Goal: Information Seeking & Learning: Check status

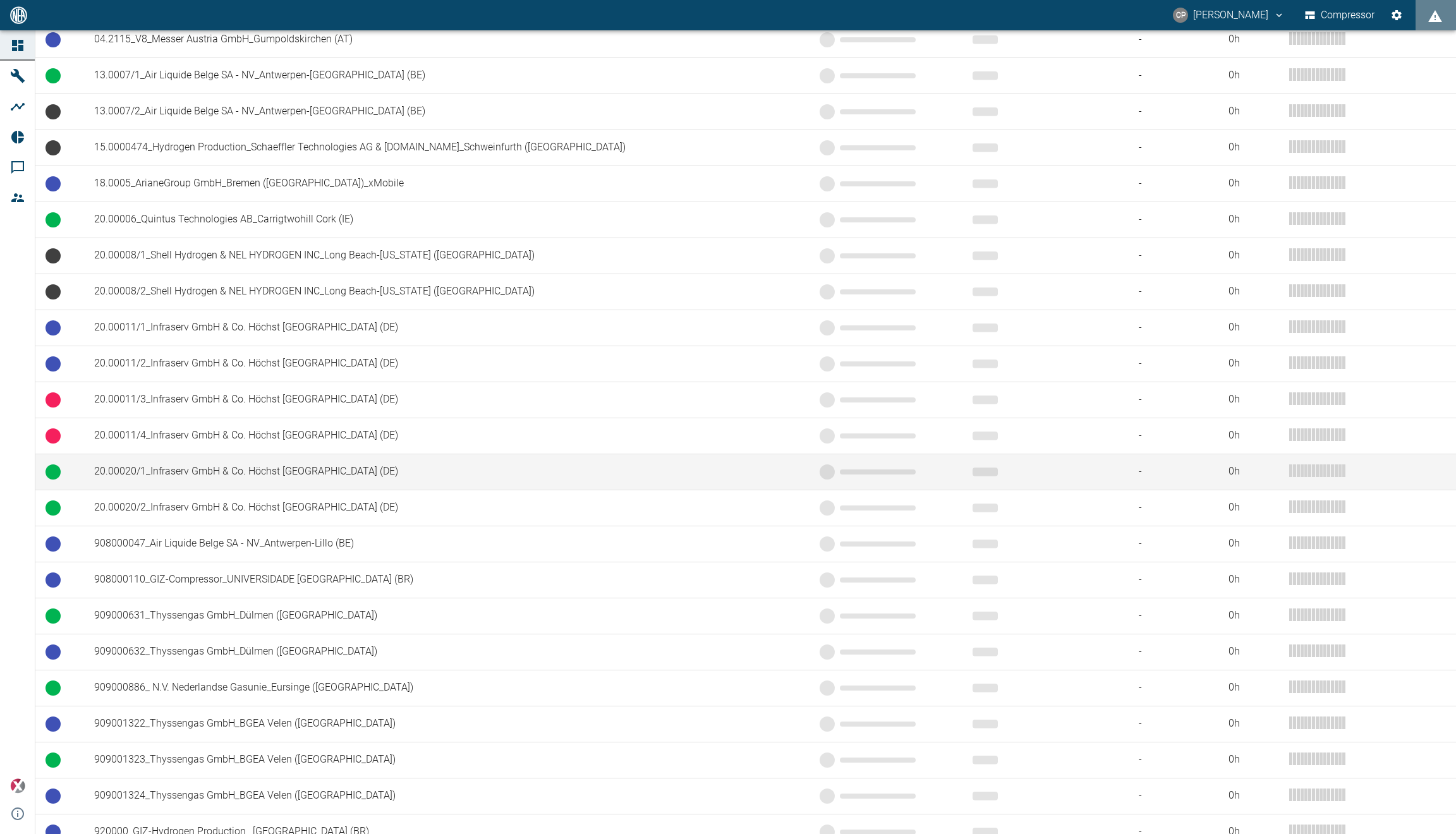
scroll to position [326, 0]
click at [251, 469] on td "20.00020/1_Infraserv GmbH & Co. Höchst [GEOGRAPHIC_DATA] (DE)" at bounding box center [446, 470] width 725 height 36
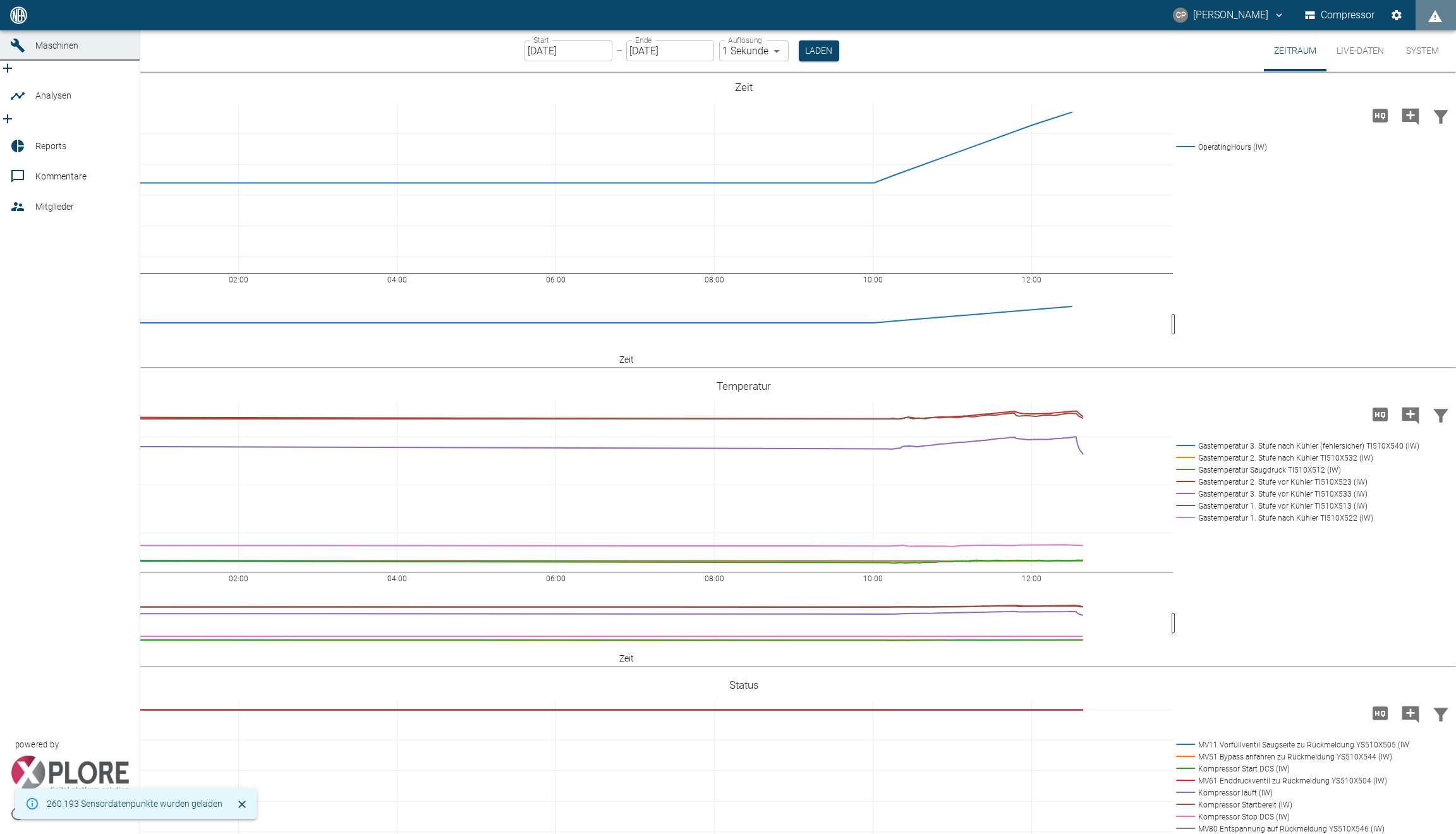
click at [22, 21] on icon at bounding box center [17, 15] width 12 height 12
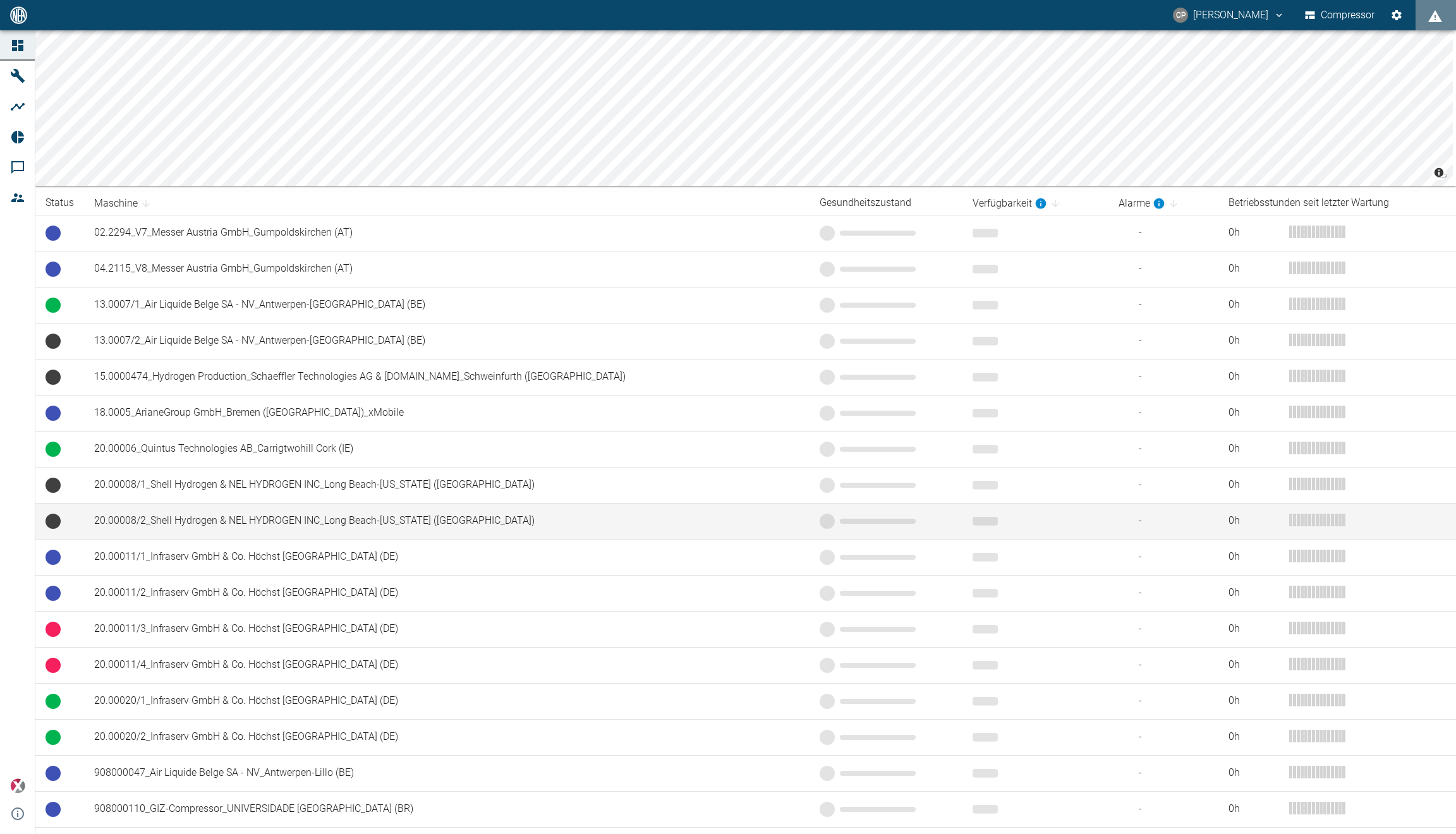
scroll to position [98, 0]
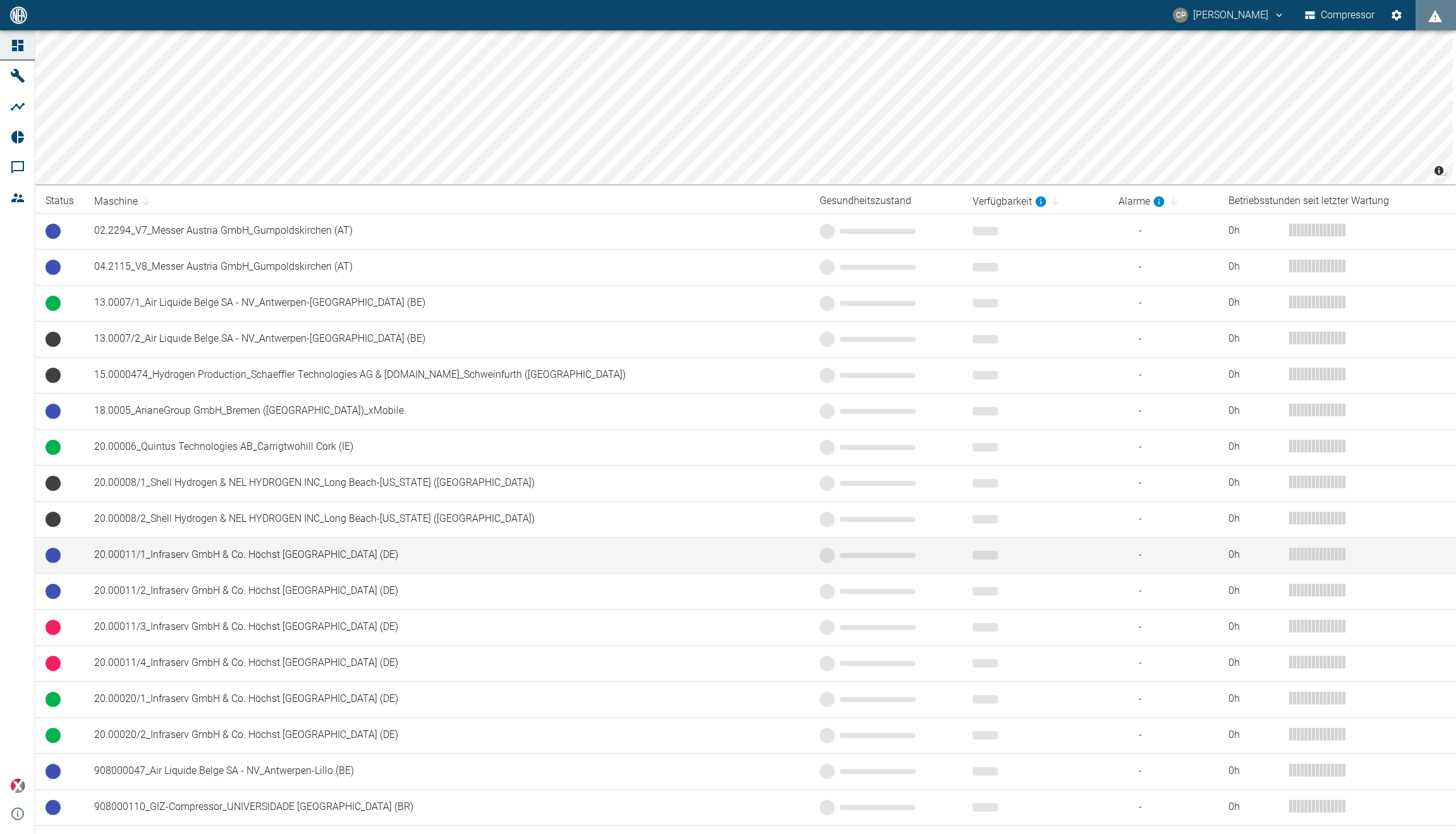
click at [206, 558] on td "20.00011/1_Infraserv GmbH & Co. Höchst [GEOGRAPHIC_DATA] (DE)" at bounding box center [446, 554] width 725 height 36
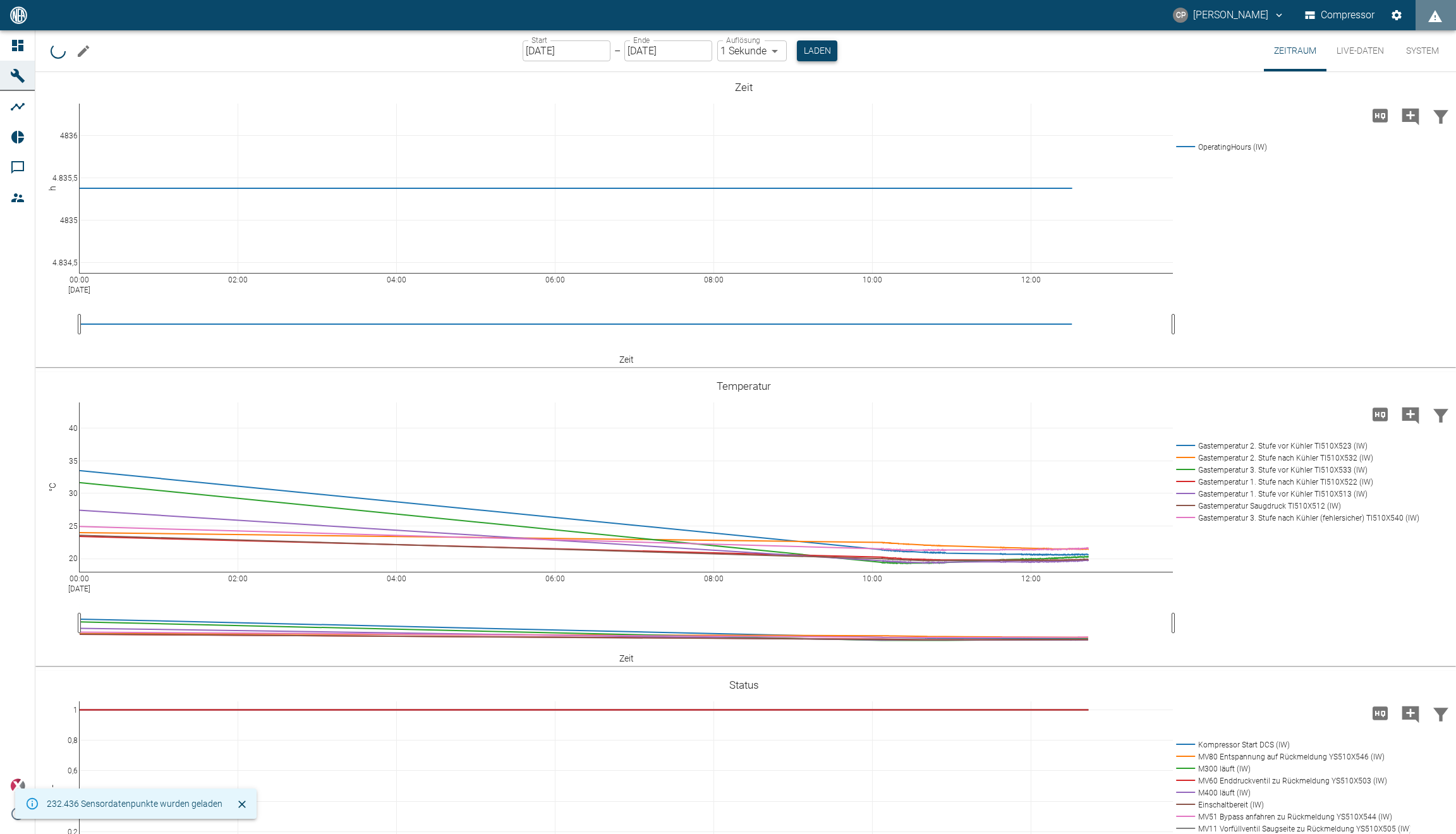
click at [817, 50] on button "Laden" at bounding box center [817, 51] width 41 height 21
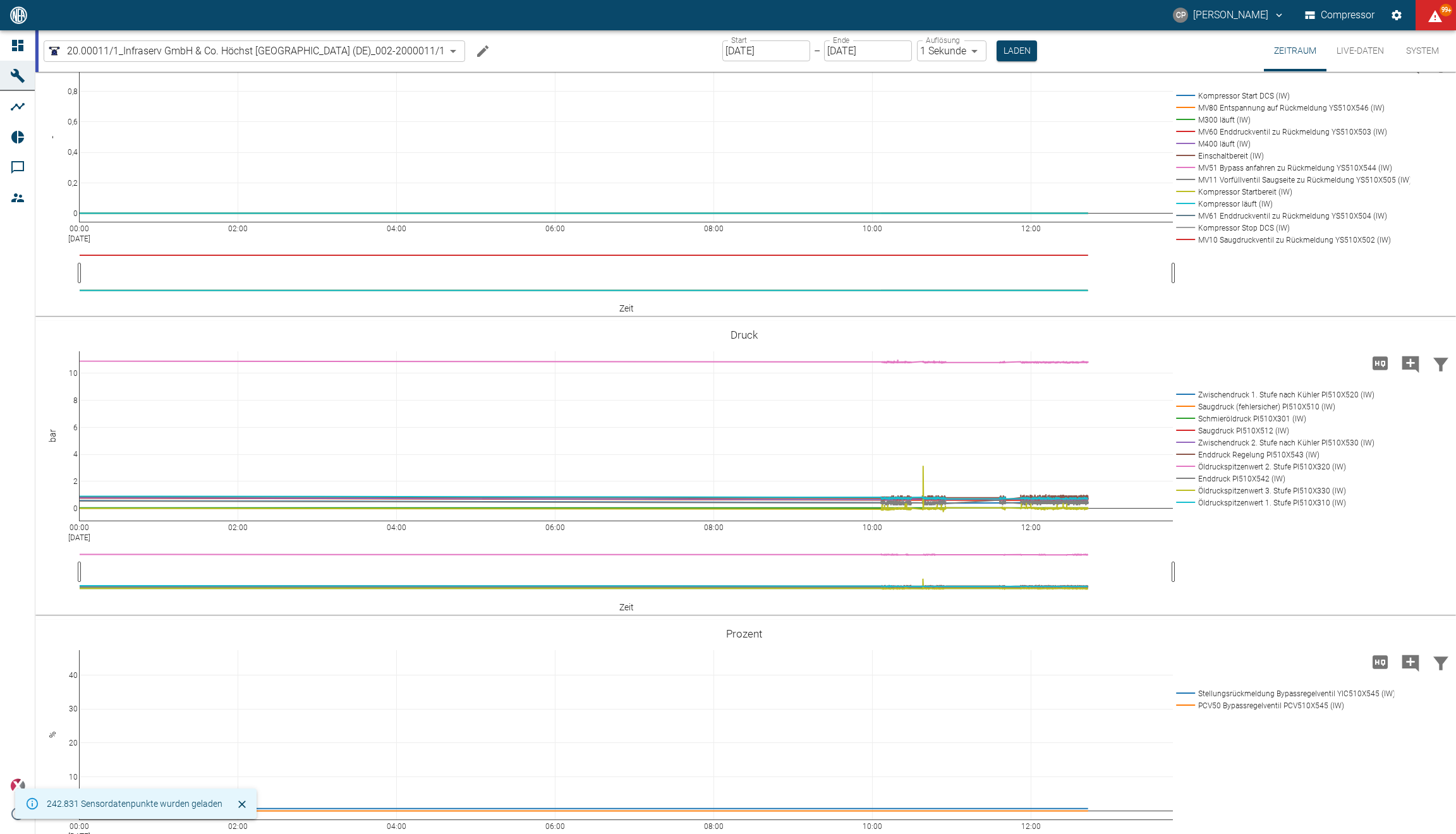
scroll to position [651, 0]
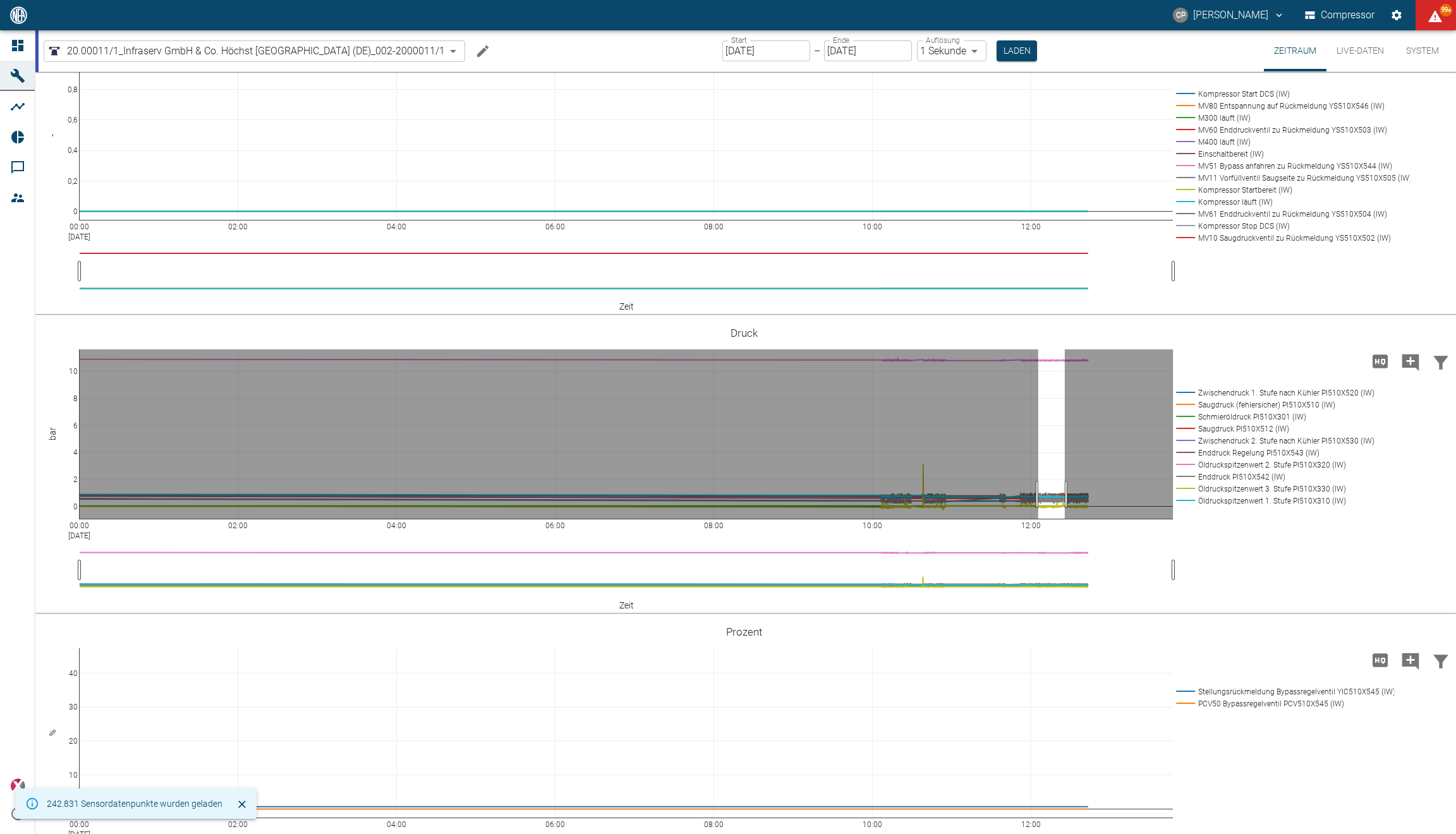
drag, startPoint x: 1038, startPoint y: 494, endPoint x: 1065, endPoint y: 494, distance: 27.0
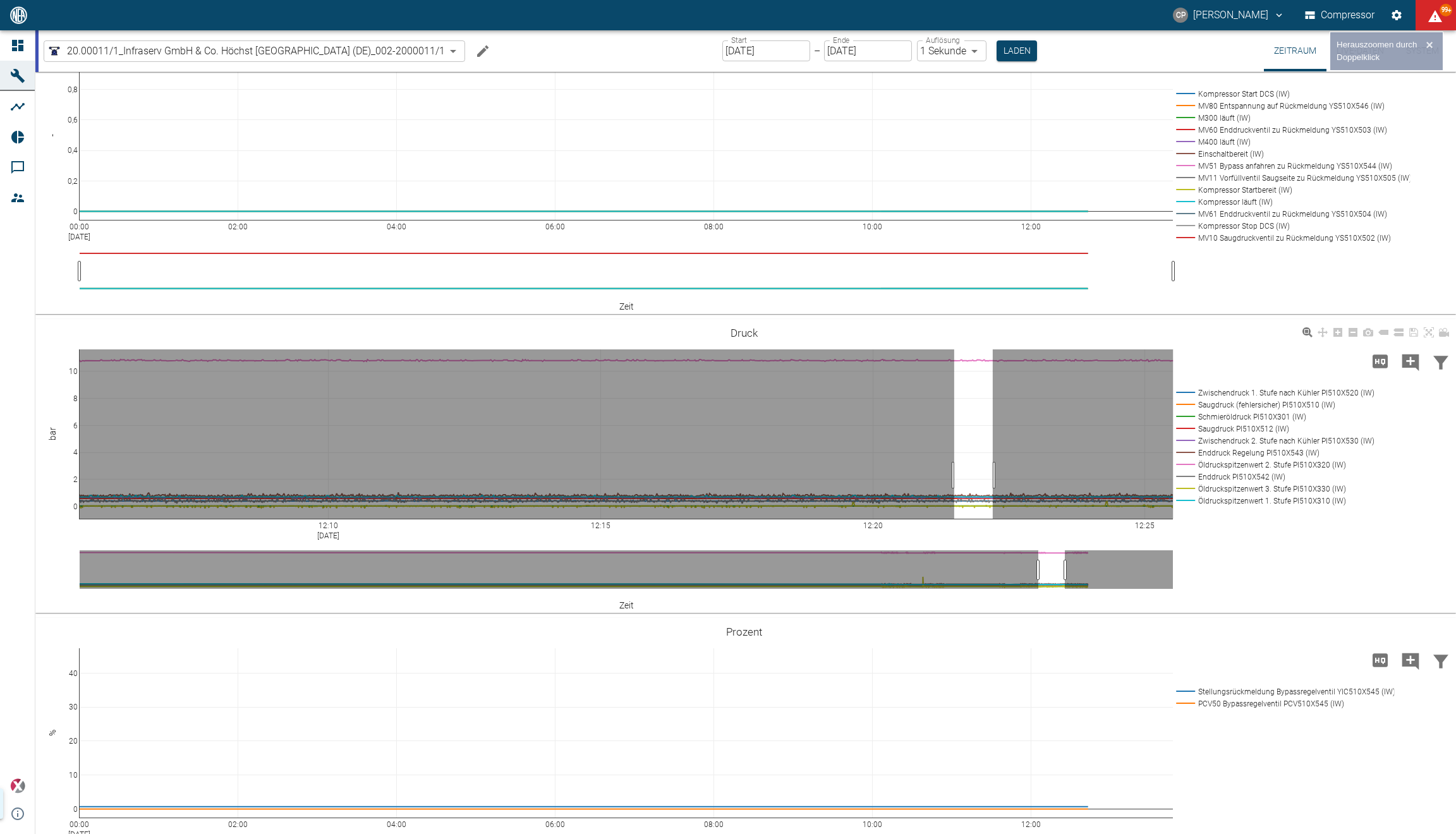
drag, startPoint x: 954, startPoint y: 475, endPoint x: 995, endPoint y: 475, distance: 41.0
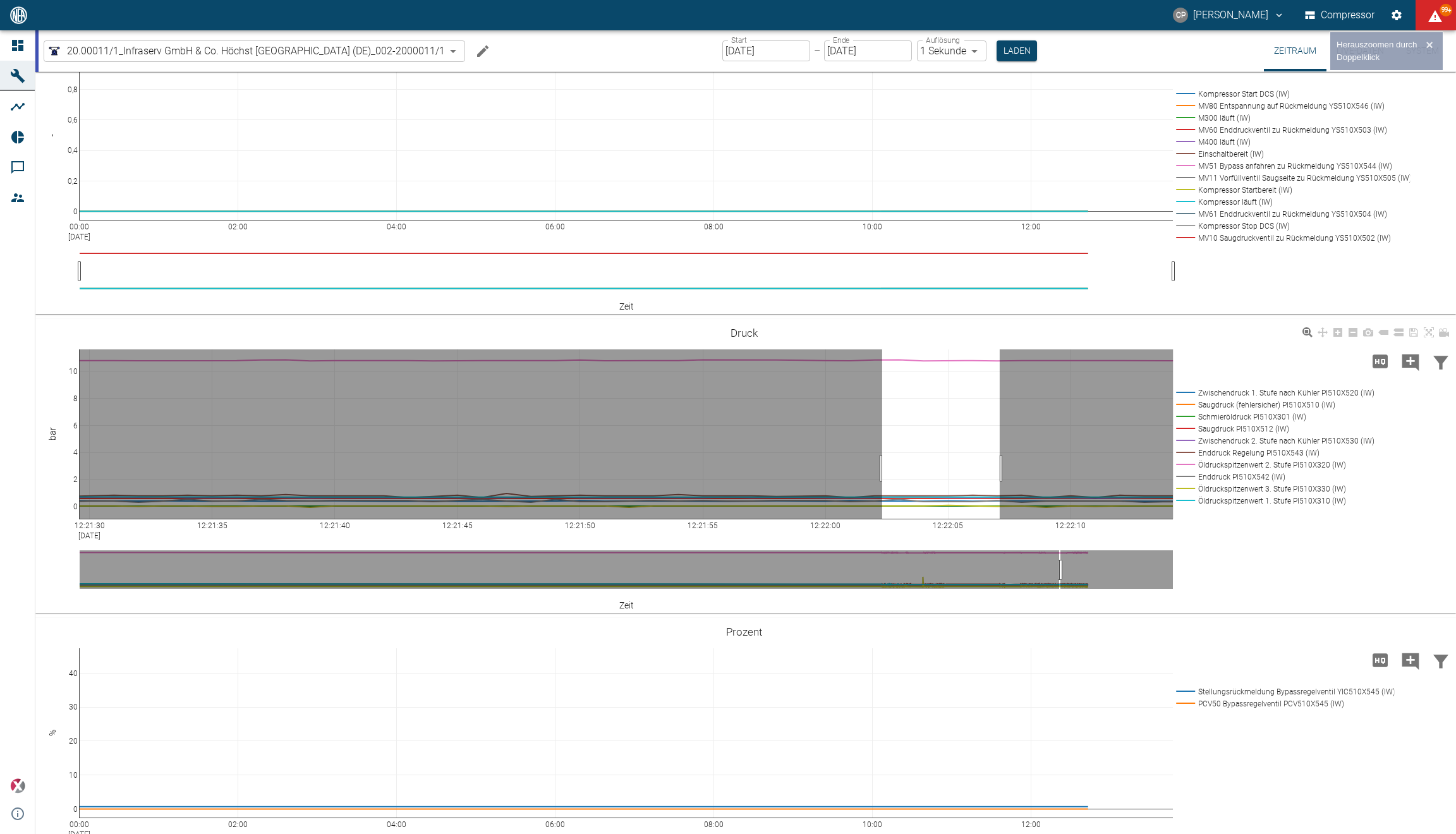
drag, startPoint x: 882, startPoint y: 468, endPoint x: 1000, endPoint y: 474, distance: 118.2
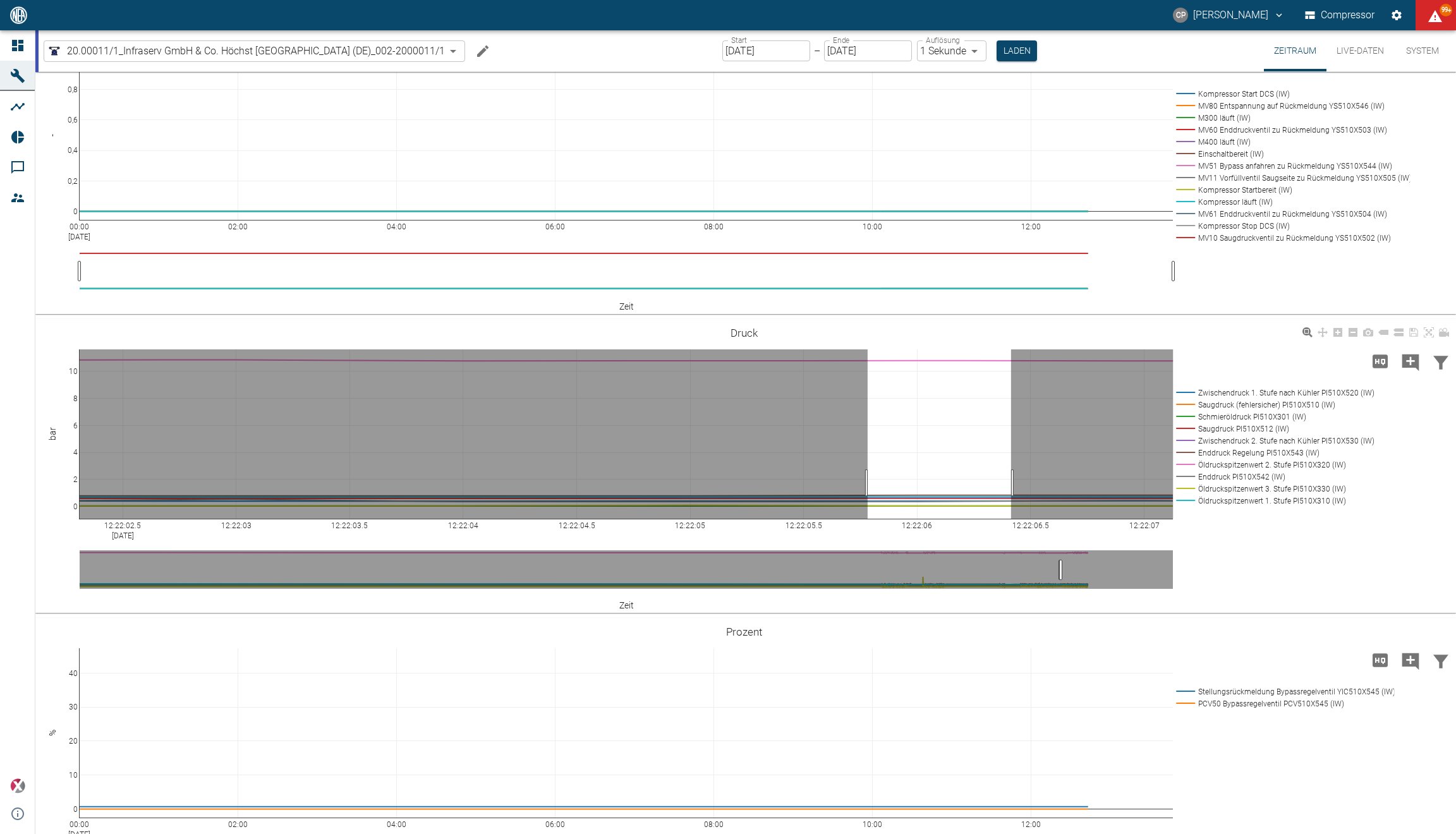
drag, startPoint x: 869, startPoint y: 483, endPoint x: 1018, endPoint y: 481, distance: 149.0
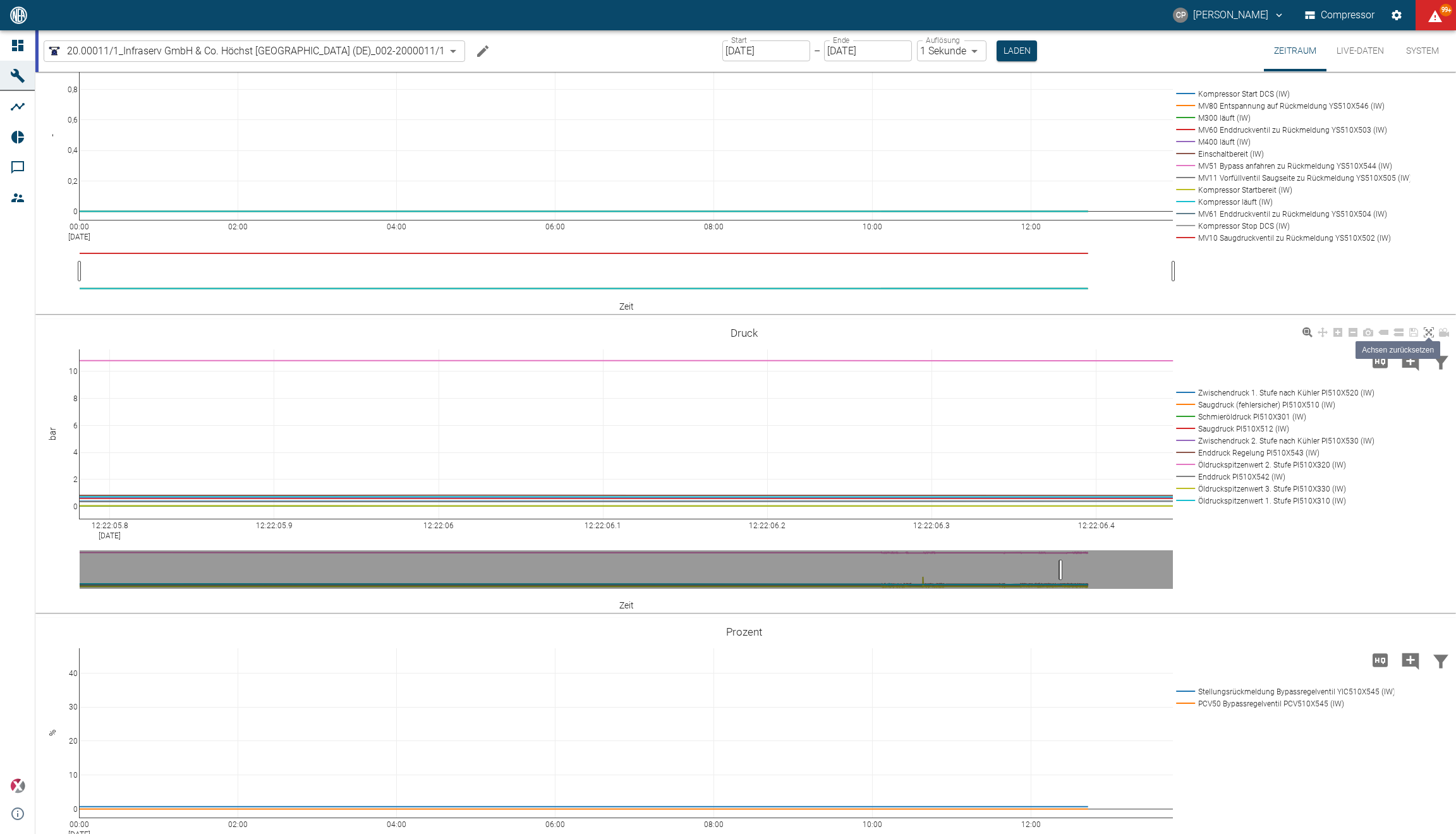
click at [1427, 332] on icon at bounding box center [1429, 332] width 10 height 10
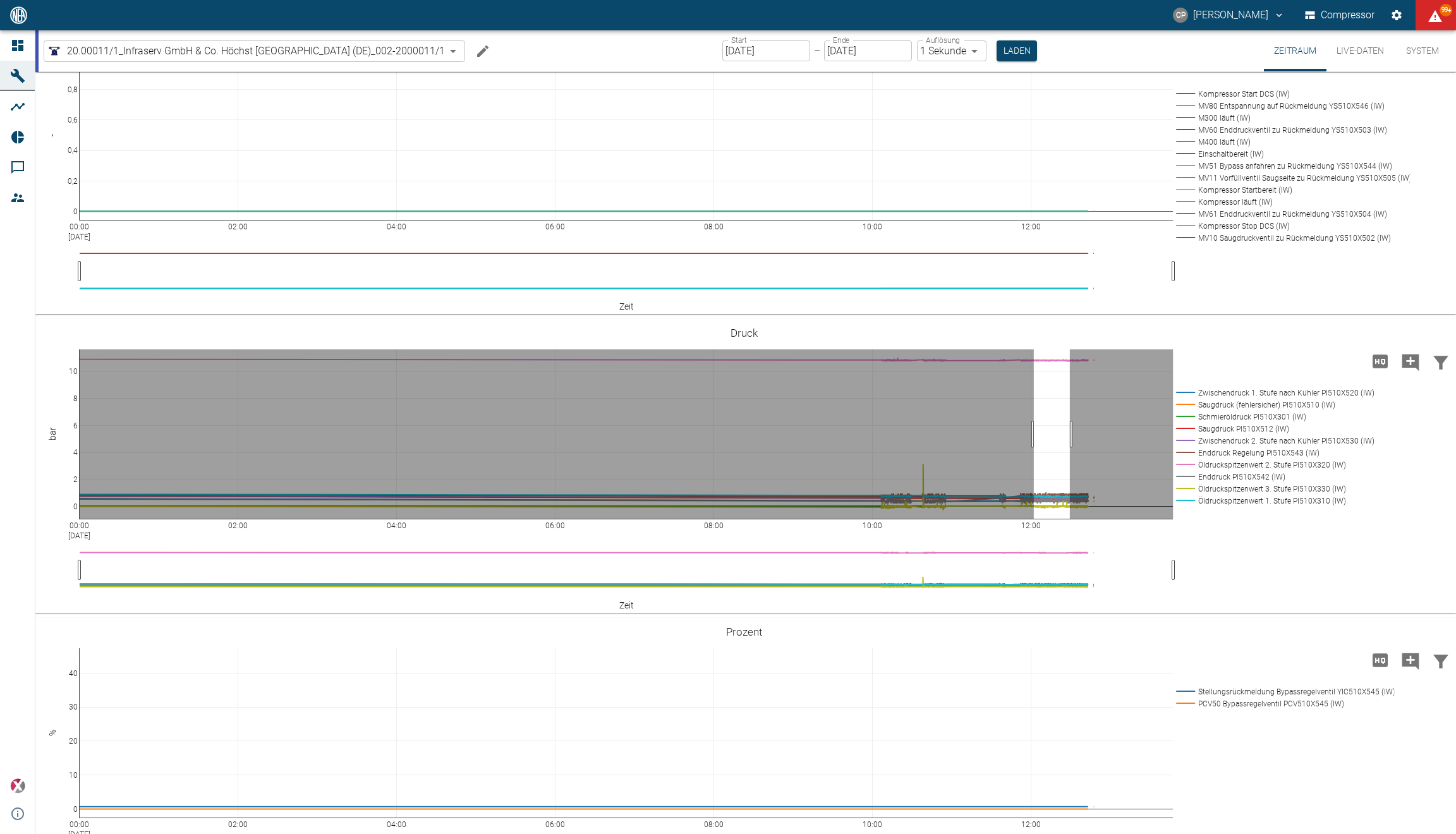
drag, startPoint x: 1034, startPoint y: 434, endPoint x: 1071, endPoint y: 435, distance: 37.0
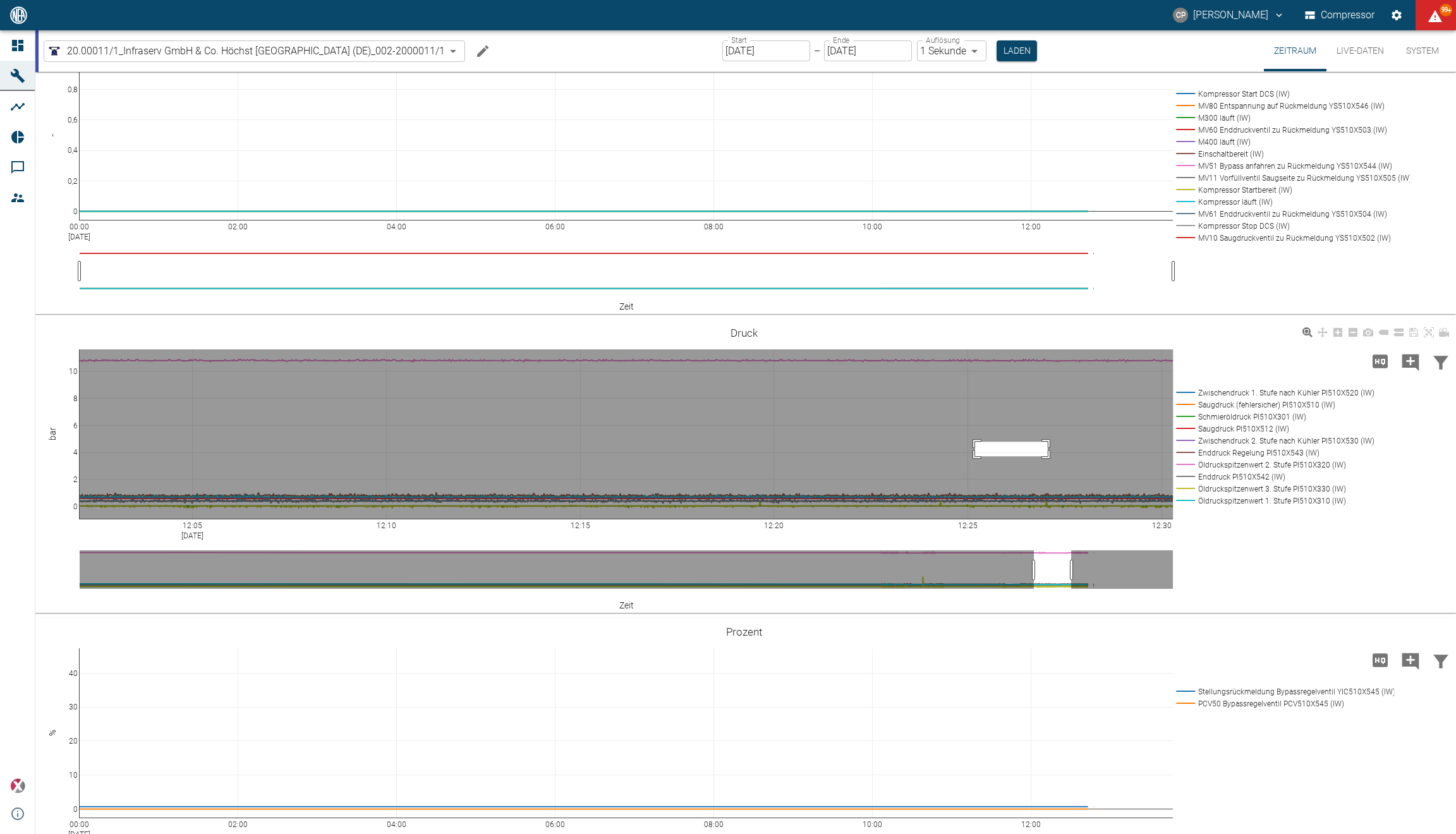
drag, startPoint x: 975, startPoint y: 456, endPoint x: 1048, endPoint y: 441, distance: 74.5
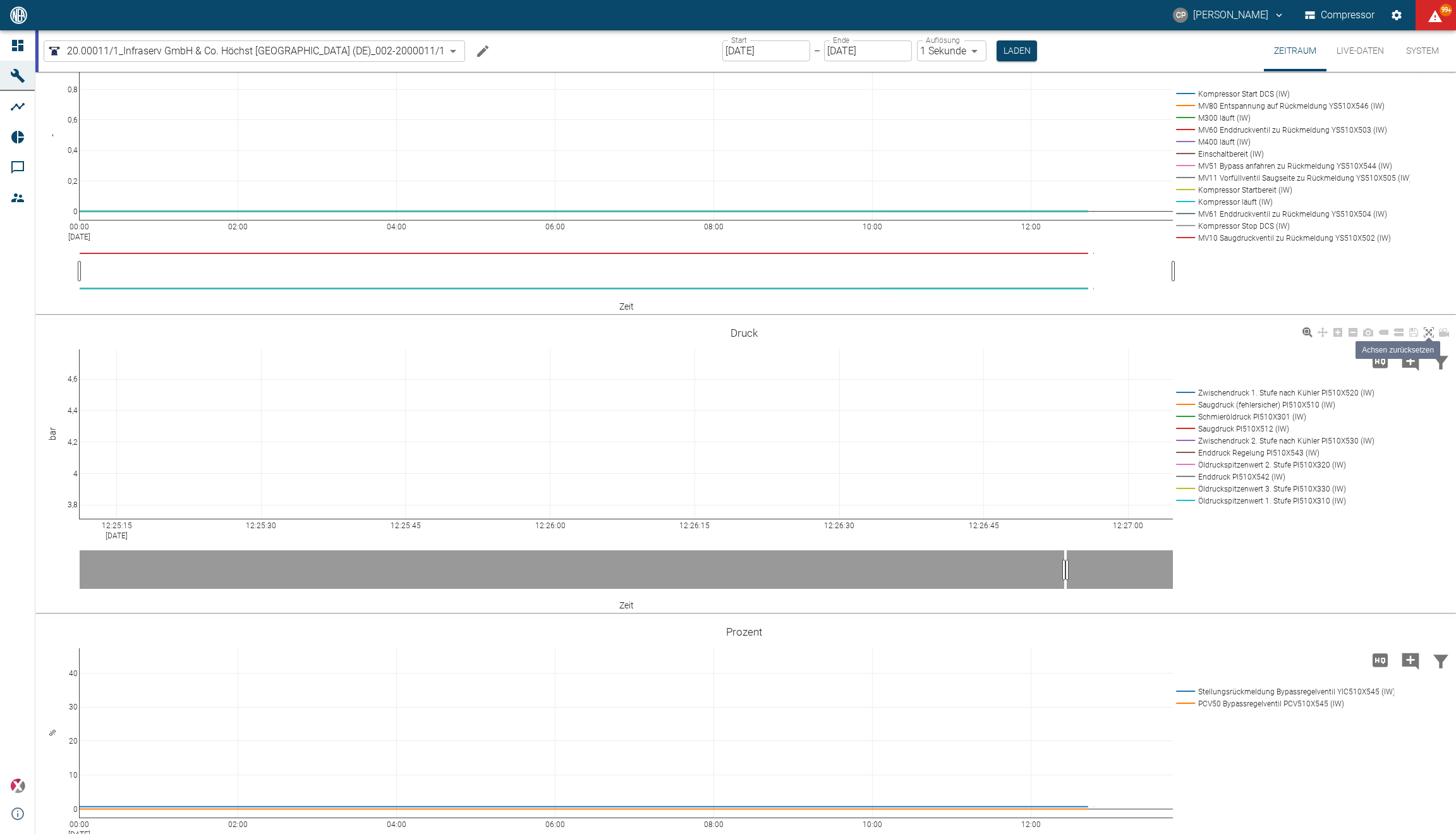
click at [1434, 335] on link at bounding box center [1429, 332] width 15 height 14
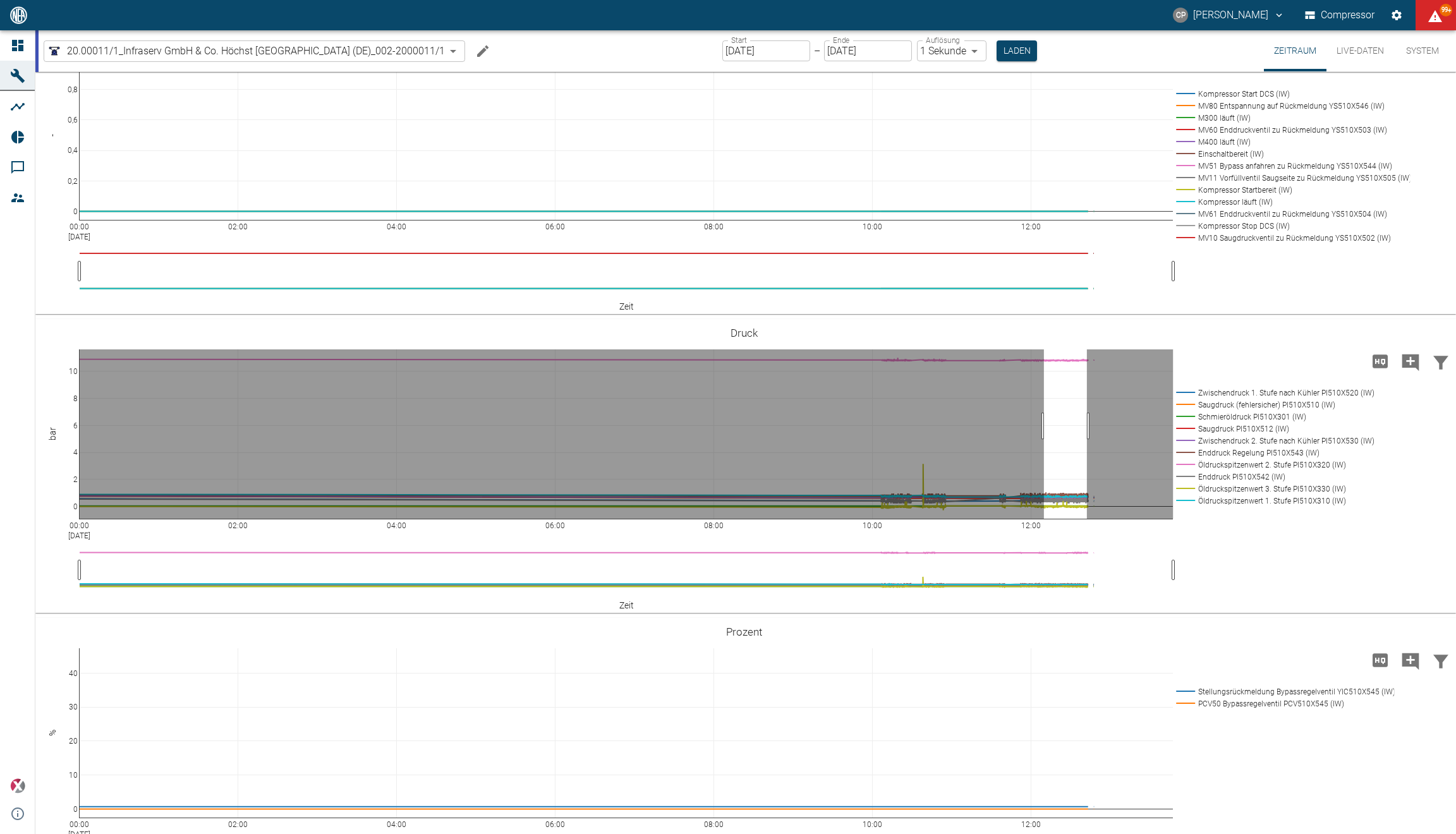
drag, startPoint x: 1044, startPoint y: 426, endPoint x: 1086, endPoint y: 419, distance: 42.6
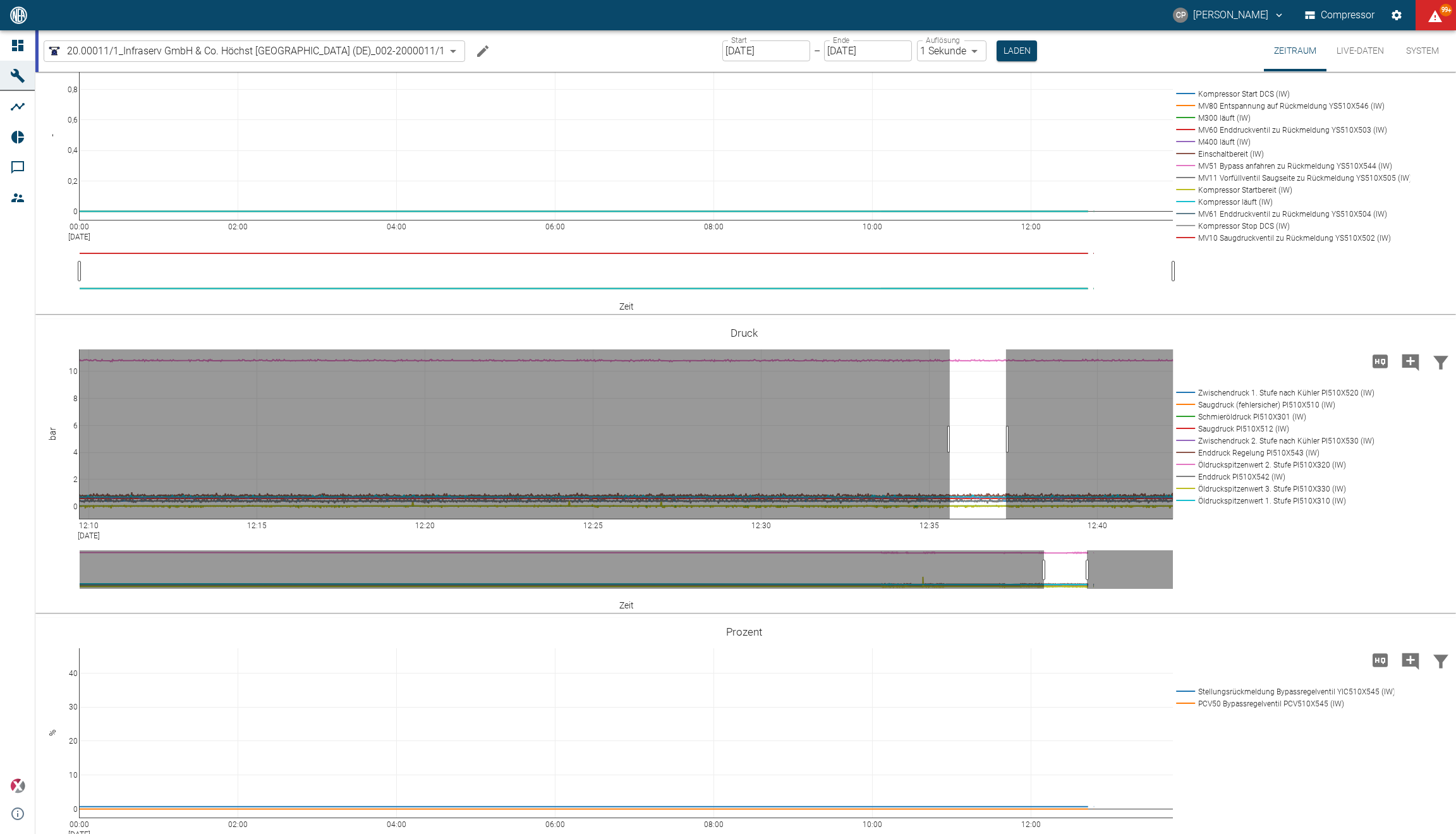
drag, startPoint x: 950, startPoint y: 440, endPoint x: 1016, endPoint y: 438, distance: 66.0
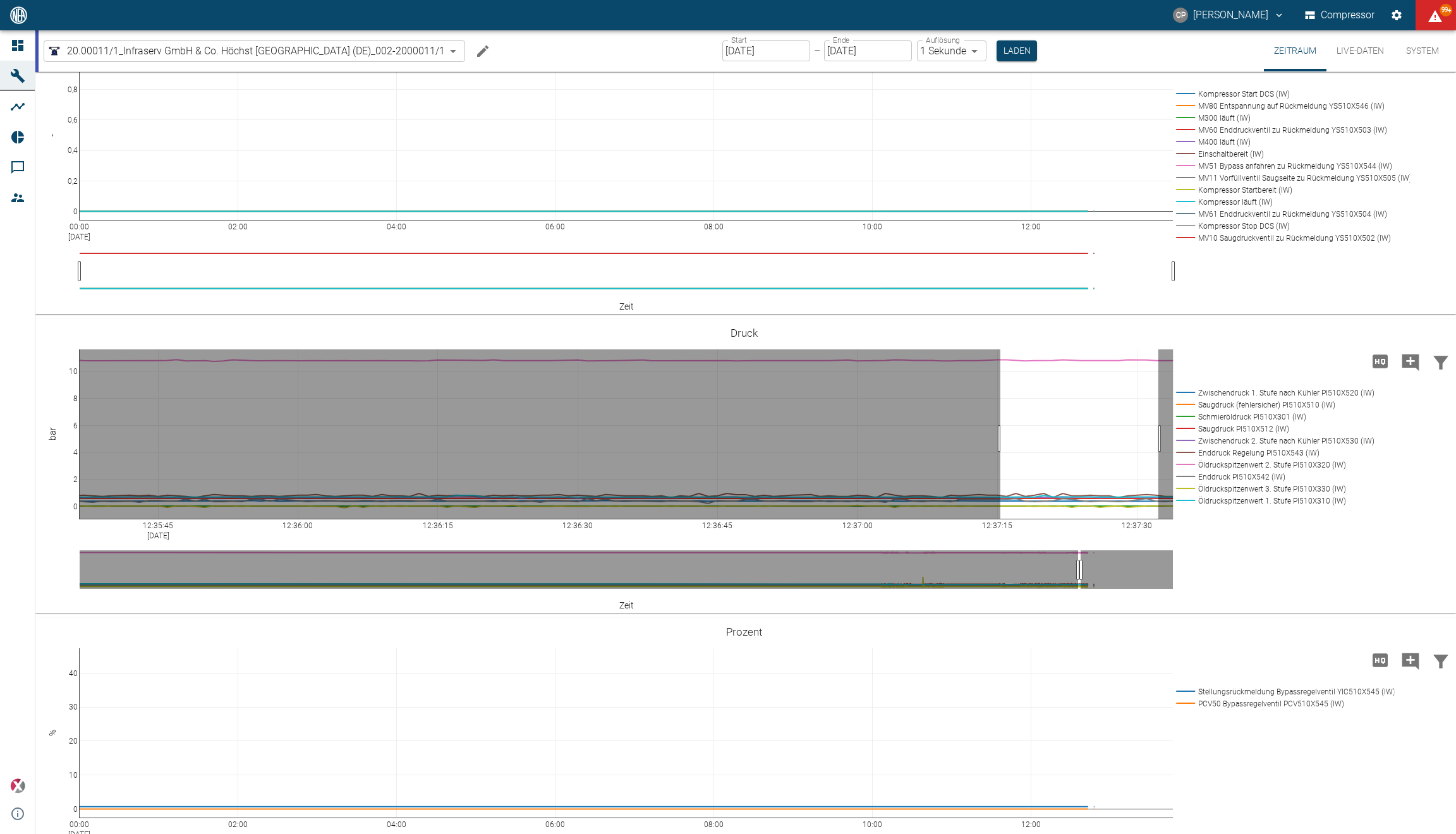
drag, startPoint x: 1001, startPoint y: 439, endPoint x: 1158, endPoint y: 441, distance: 157.0
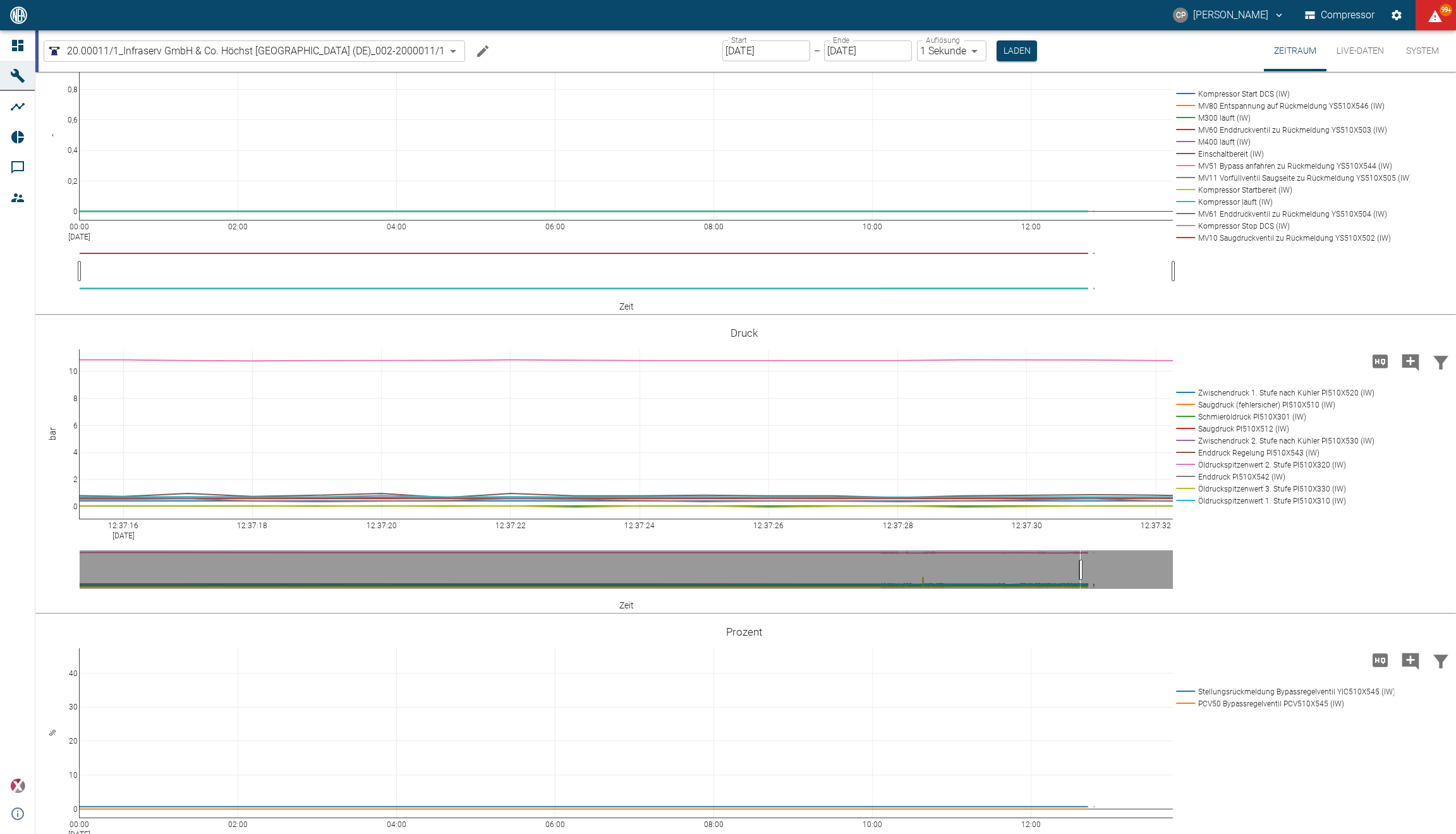
click at [1374, 48] on button "Live-Daten" at bounding box center [1359, 50] width 67 height 41
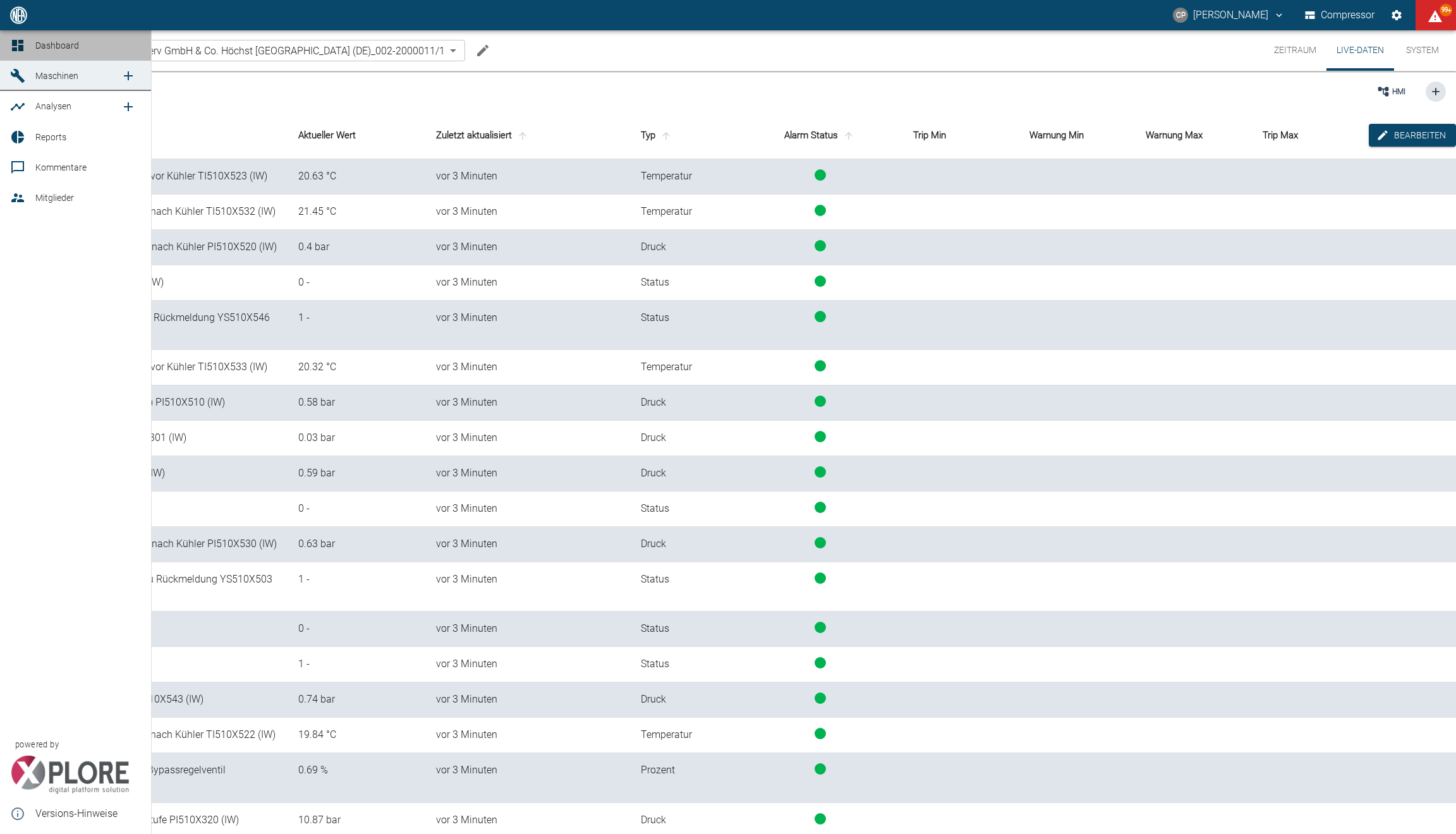
click at [0, 43] on link "Dashboard" at bounding box center [75, 45] width 151 height 30
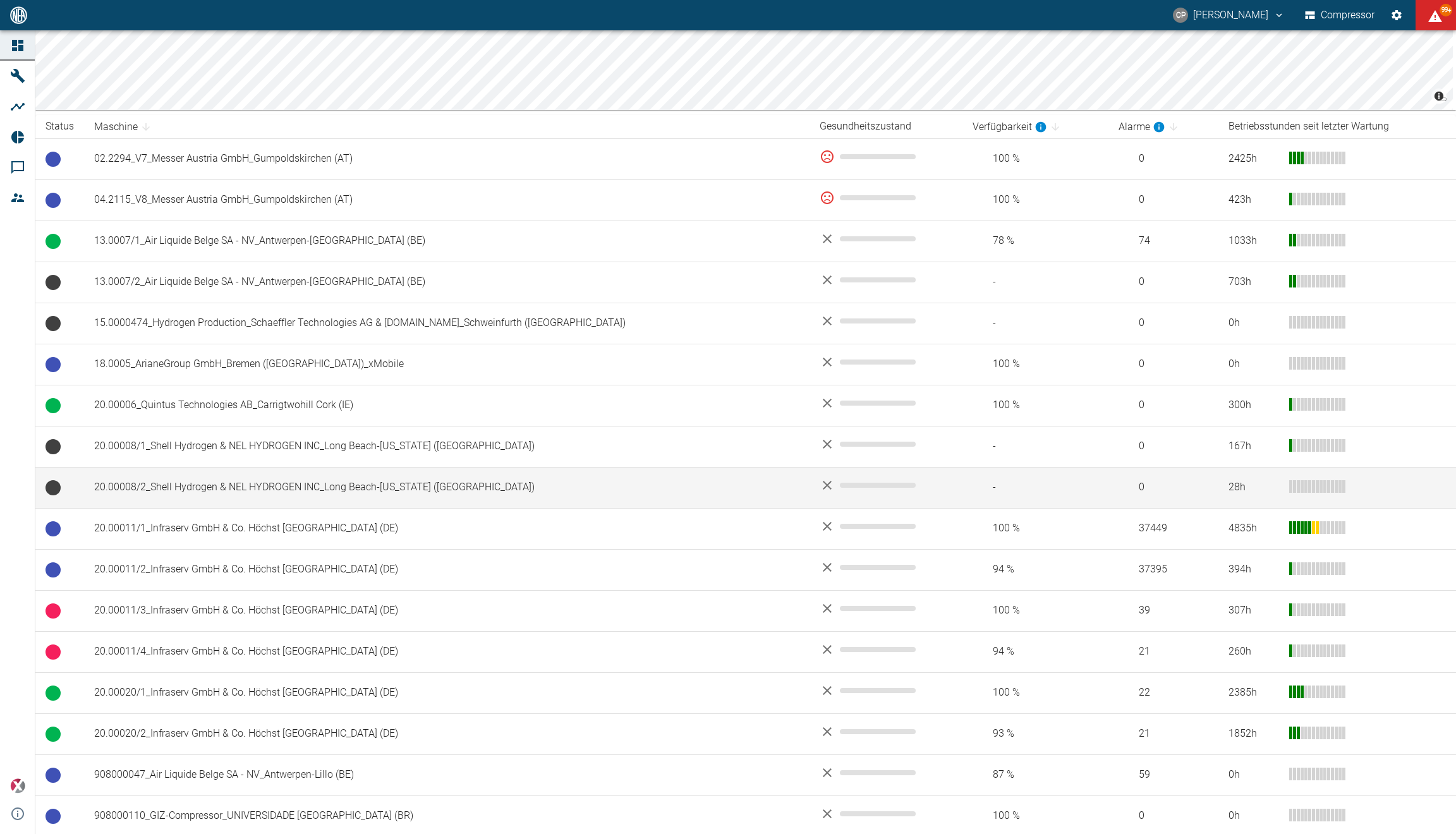
scroll to position [174, 0]
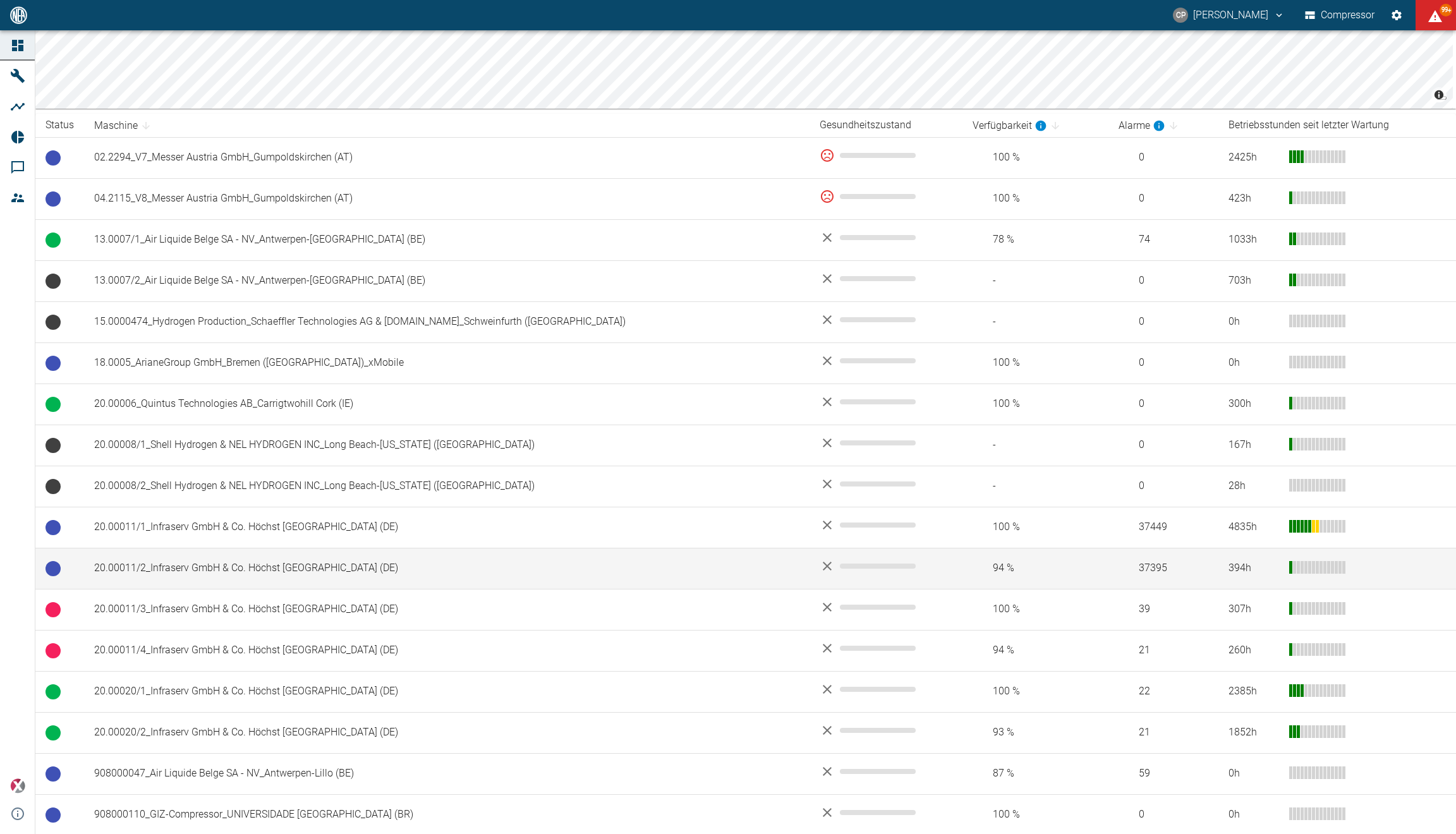
click at [211, 567] on td "20.00011/2_Infraserv GmbH & Co. Höchst [GEOGRAPHIC_DATA] (DE)" at bounding box center [446, 568] width 725 height 41
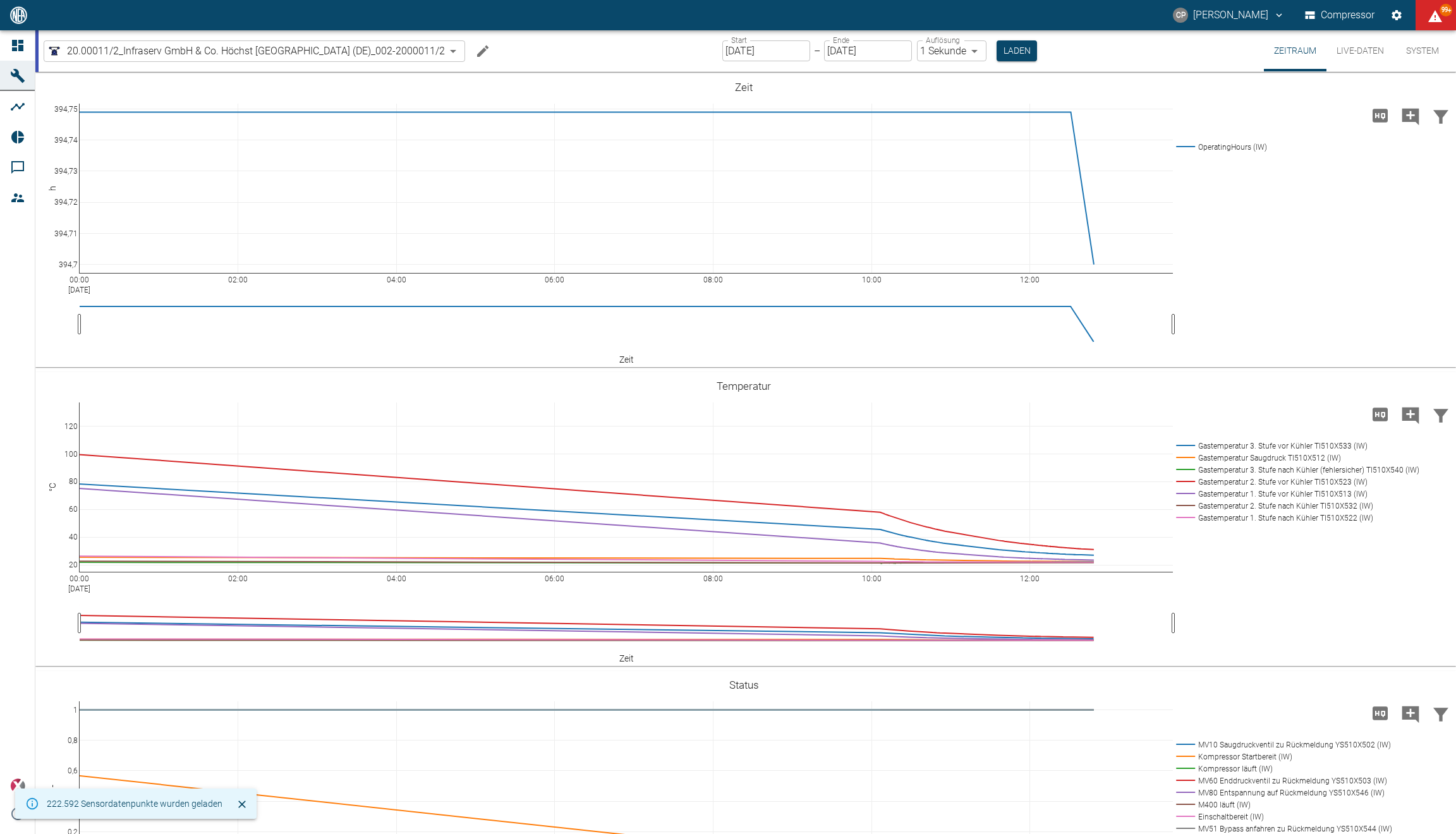
click at [1363, 52] on button "Live-Daten" at bounding box center [1359, 50] width 67 height 41
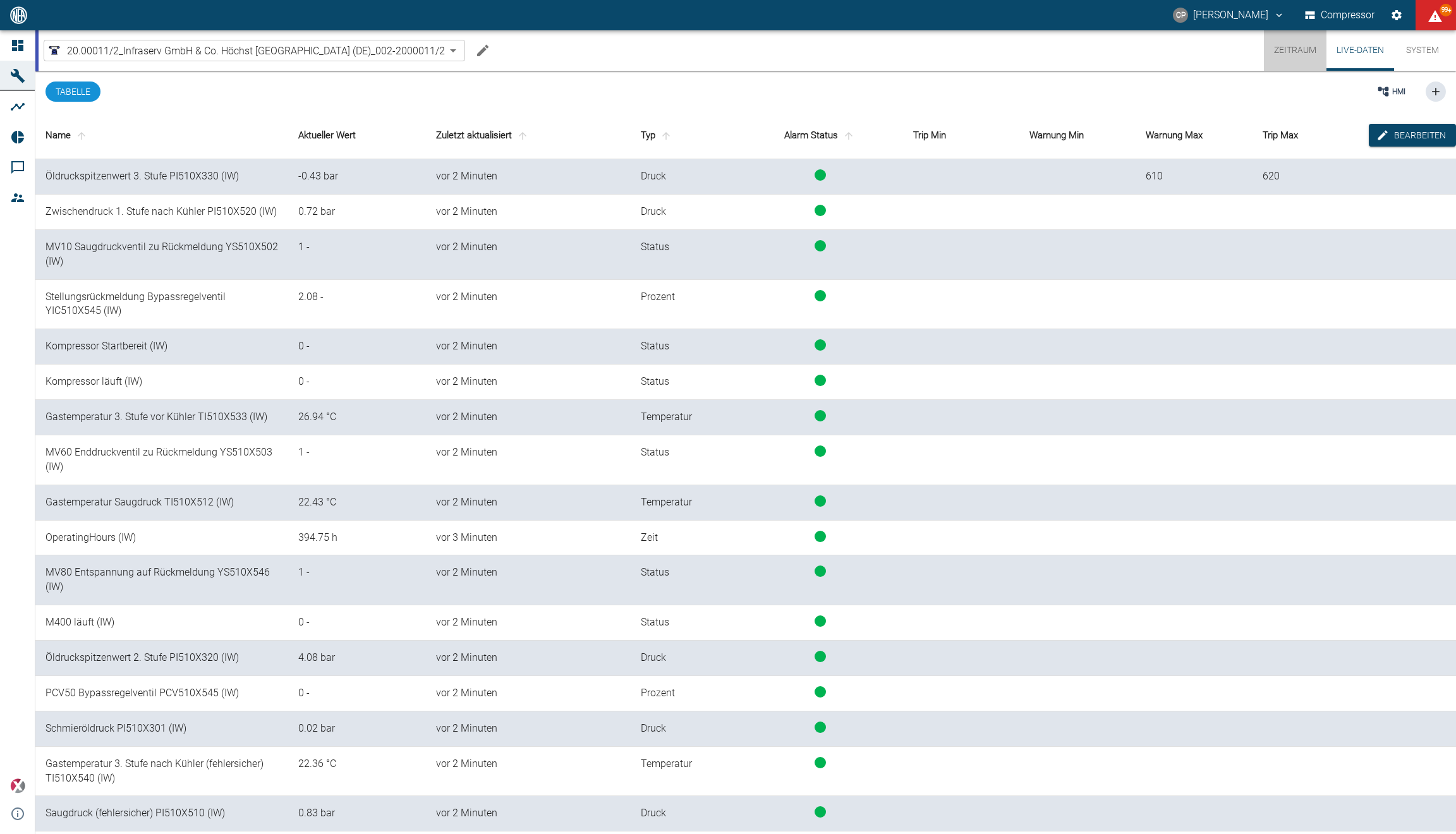
click at [1301, 44] on button "Zeitraum" at bounding box center [1294, 50] width 62 height 41
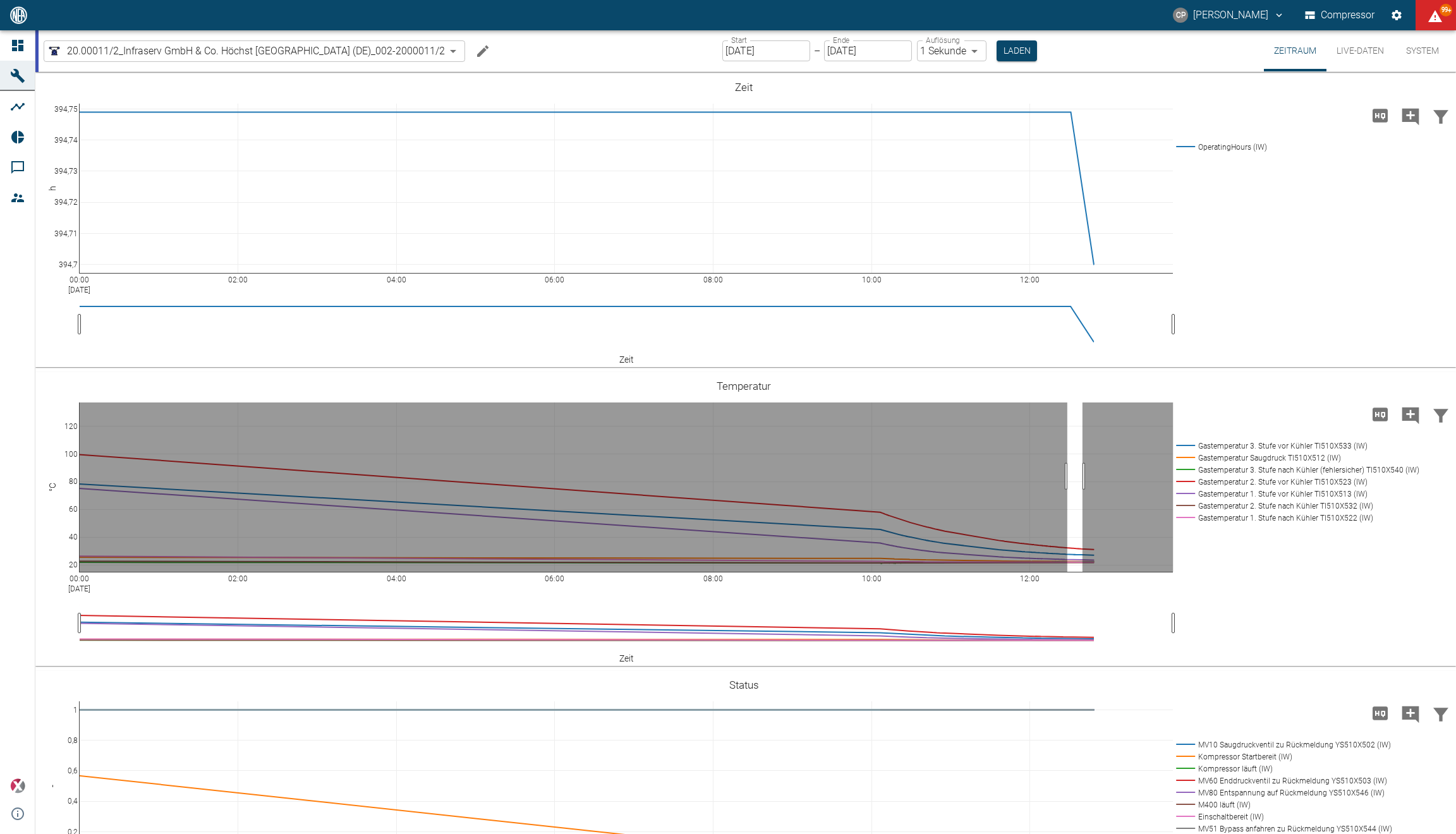
drag, startPoint x: 1067, startPoint y: 476, endPoint x: 1082, endPoint y: 476, distance: 15.0
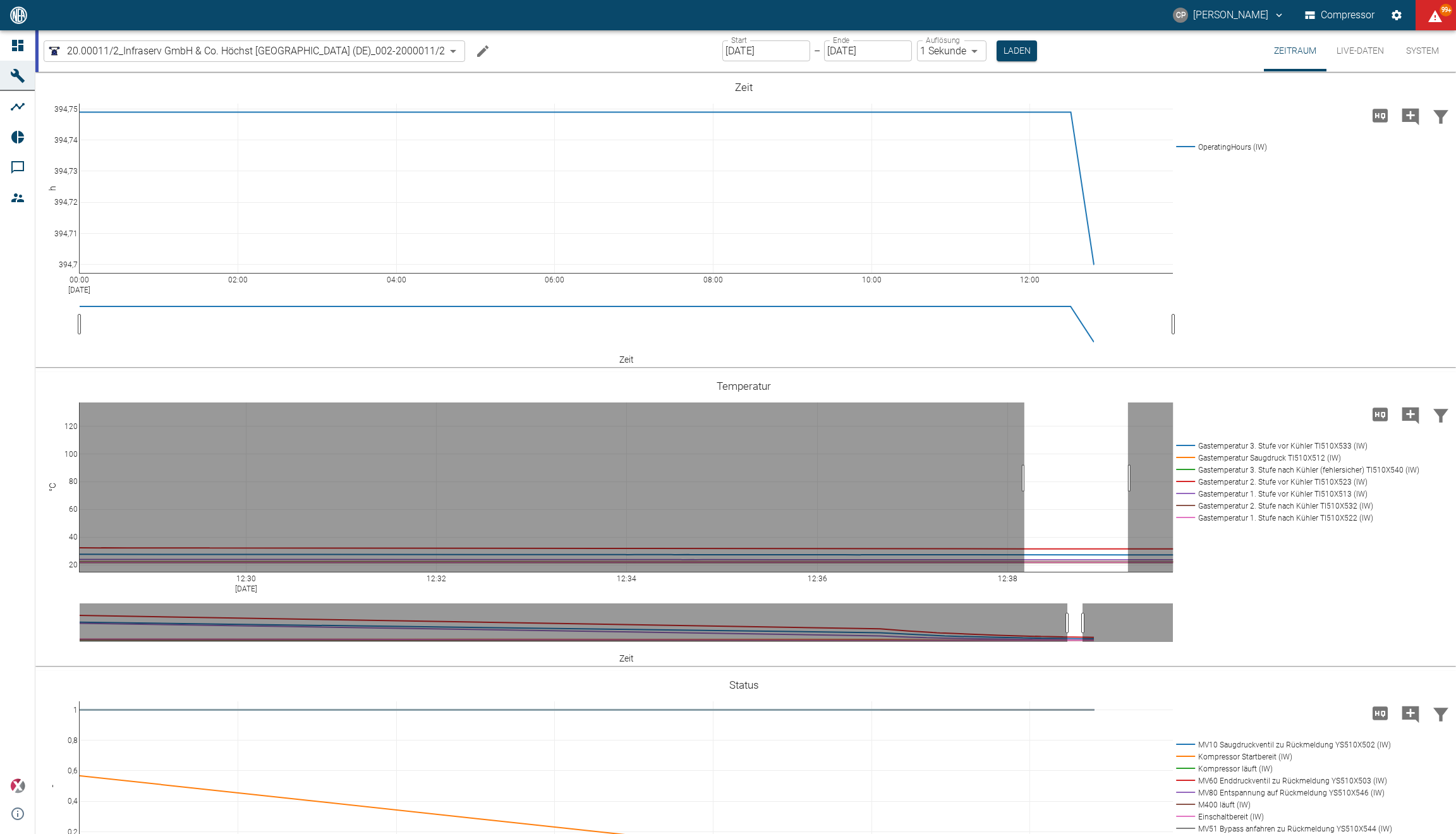
drag, startPoint x: 1024, startPoint y: 479, endPoint x: 1128, endPoint y: 479, distance: 104.0
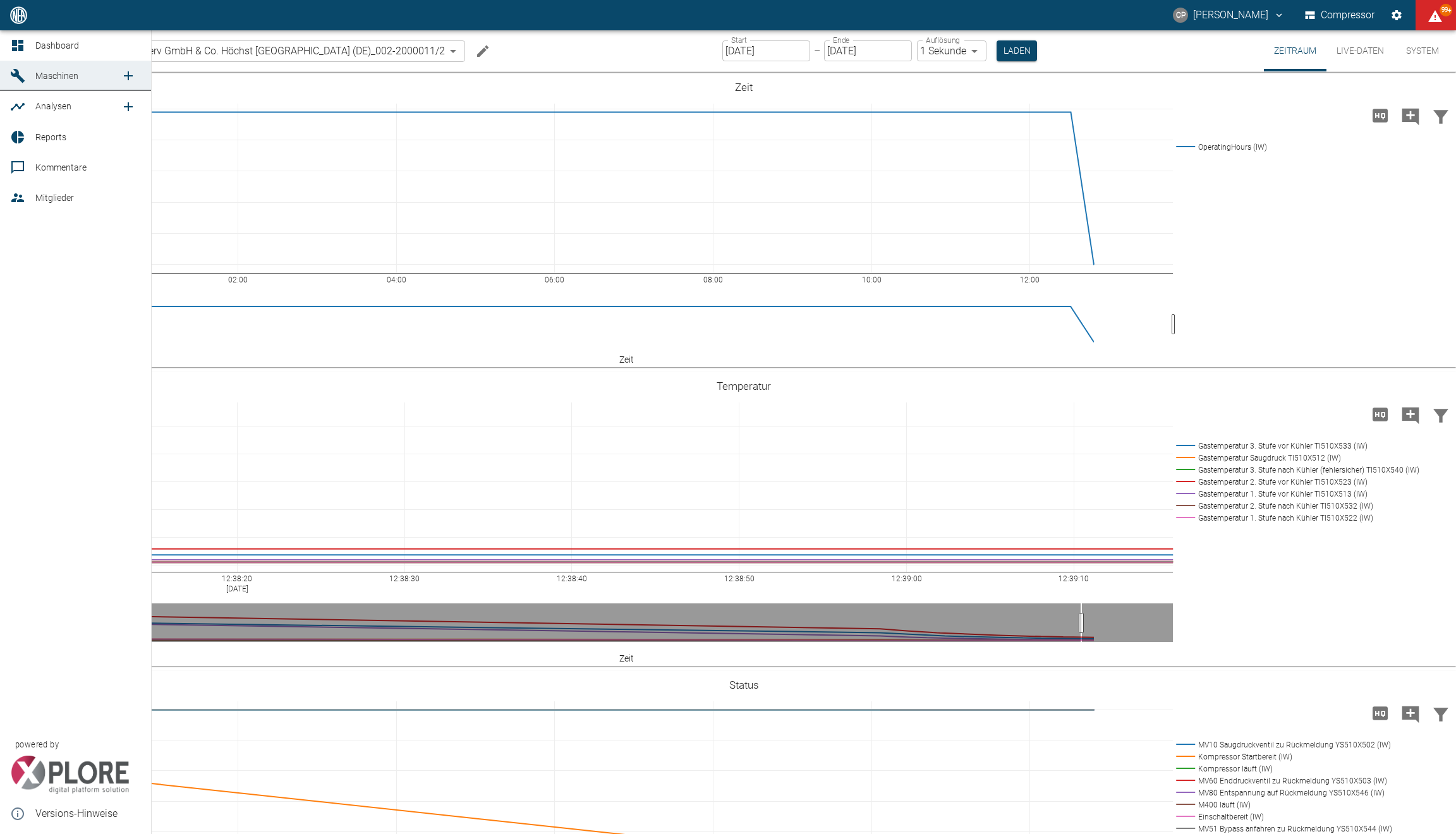
click at [29, 45] on link "Dashboard" at bounding box center [75, 45] width 151 height 30
